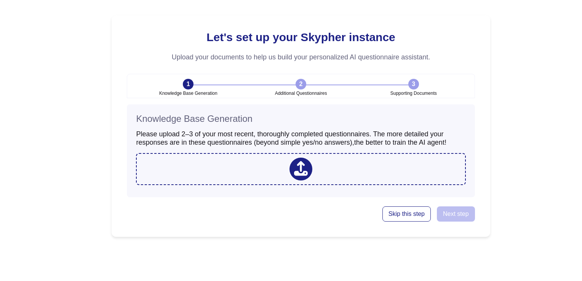
click at [301, 167] on icon at bounding box center [301, 168] width 14 height 15
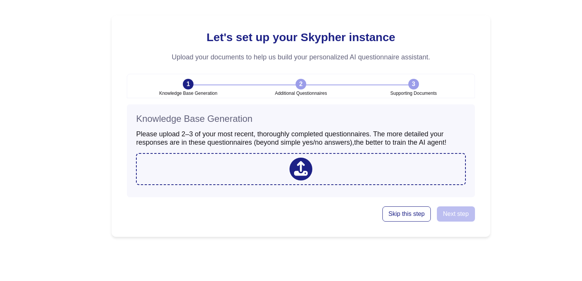
click at [309, 173] on div at bounding box center [301, 169] width 23 height 23
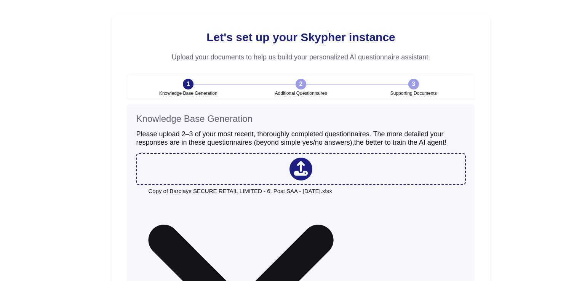
click at [307, 169] on icon at bounding box center [301, 169] width 14 height 16
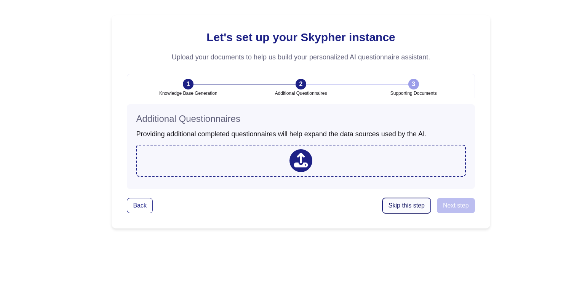
click at [409, 204] on span "Skip this step" at bounding box center [407, 206] width 36 height 6
